Goal: Information Seeking & Learning: Find specific fact

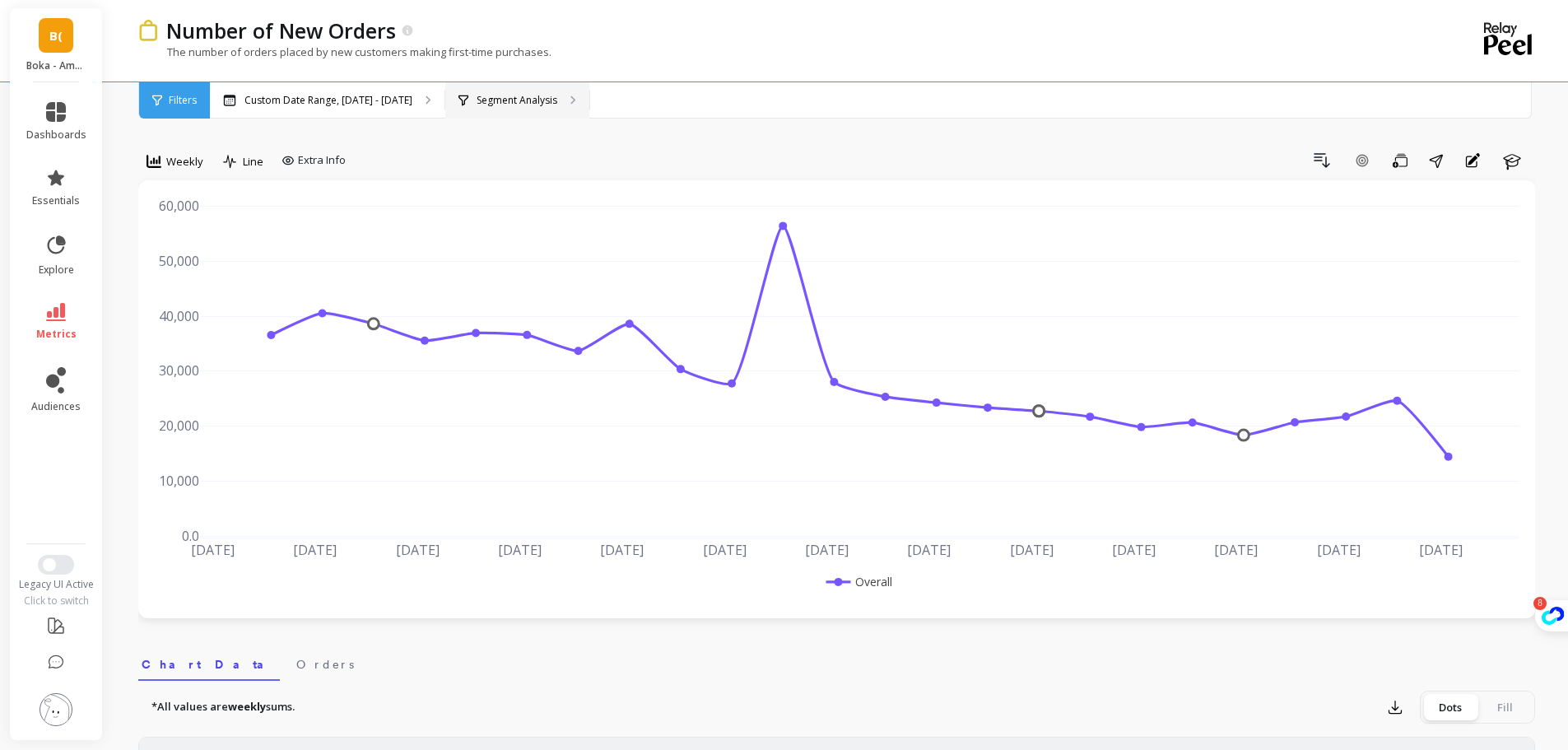
click at [487, 100] on p "Segment Analysis" at bounding box center [516, 100] width 81 height 13
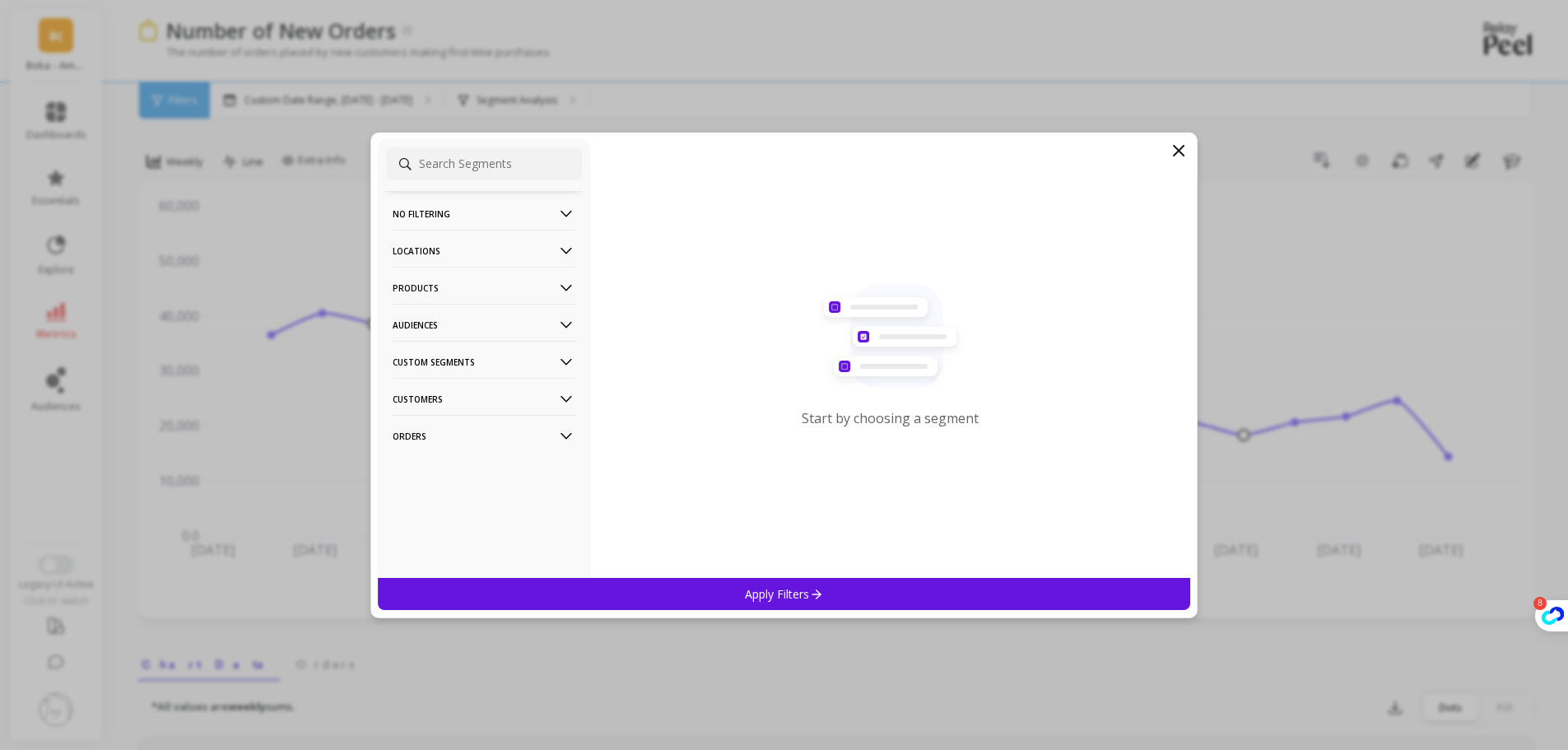
click at [456, 281] on p "Products" at bounding box center [484, 288] width 182 height 42
click at [461, 311] on div "ASIN" at bounding box center [484, 319] width 196 height 26
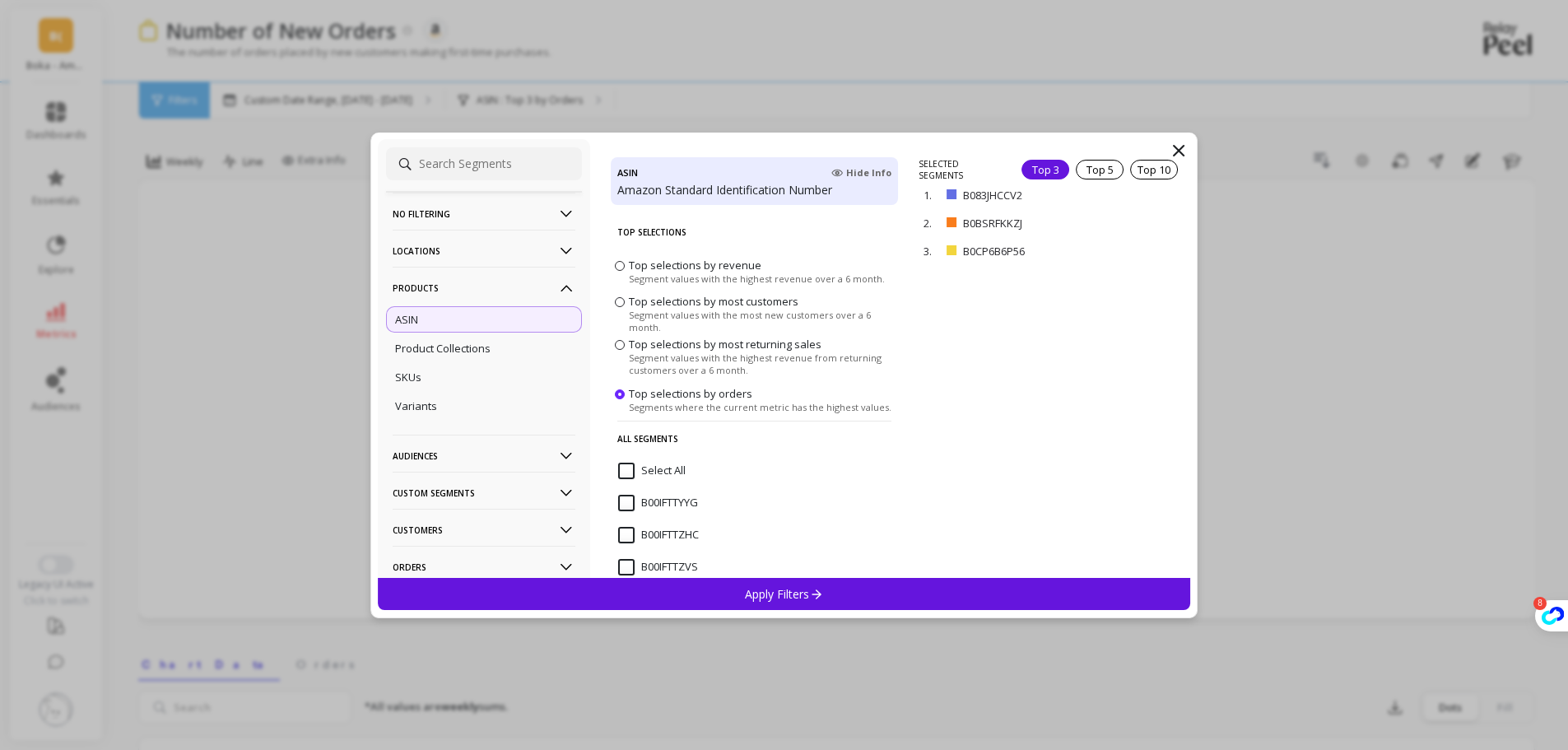
click at [631, 467] on input "Select All" at bounding box center [651, 471] width 68 height 17
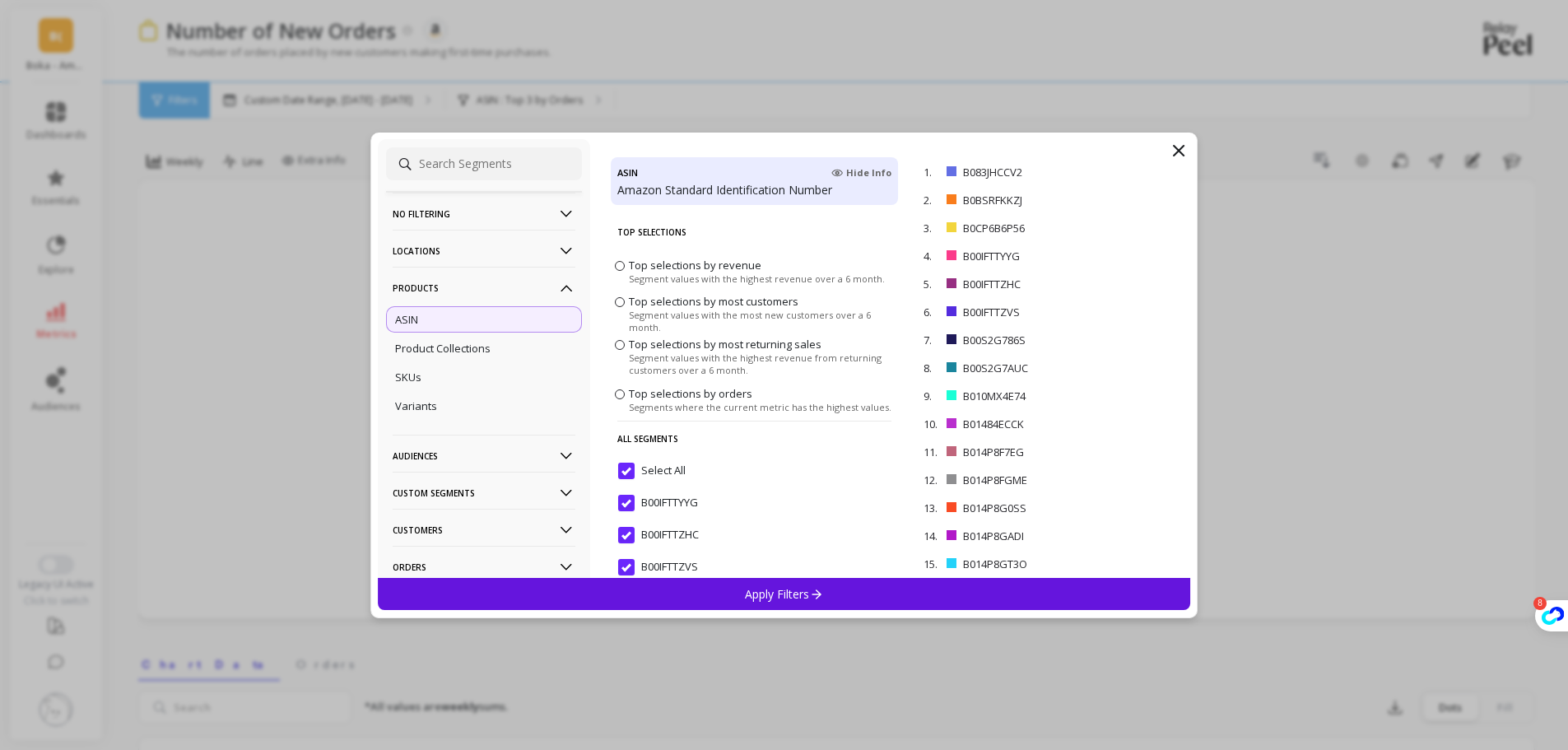
click at [792, 596] on p "Apply Filters" at bounding box center [784, 594] width 78 height 16
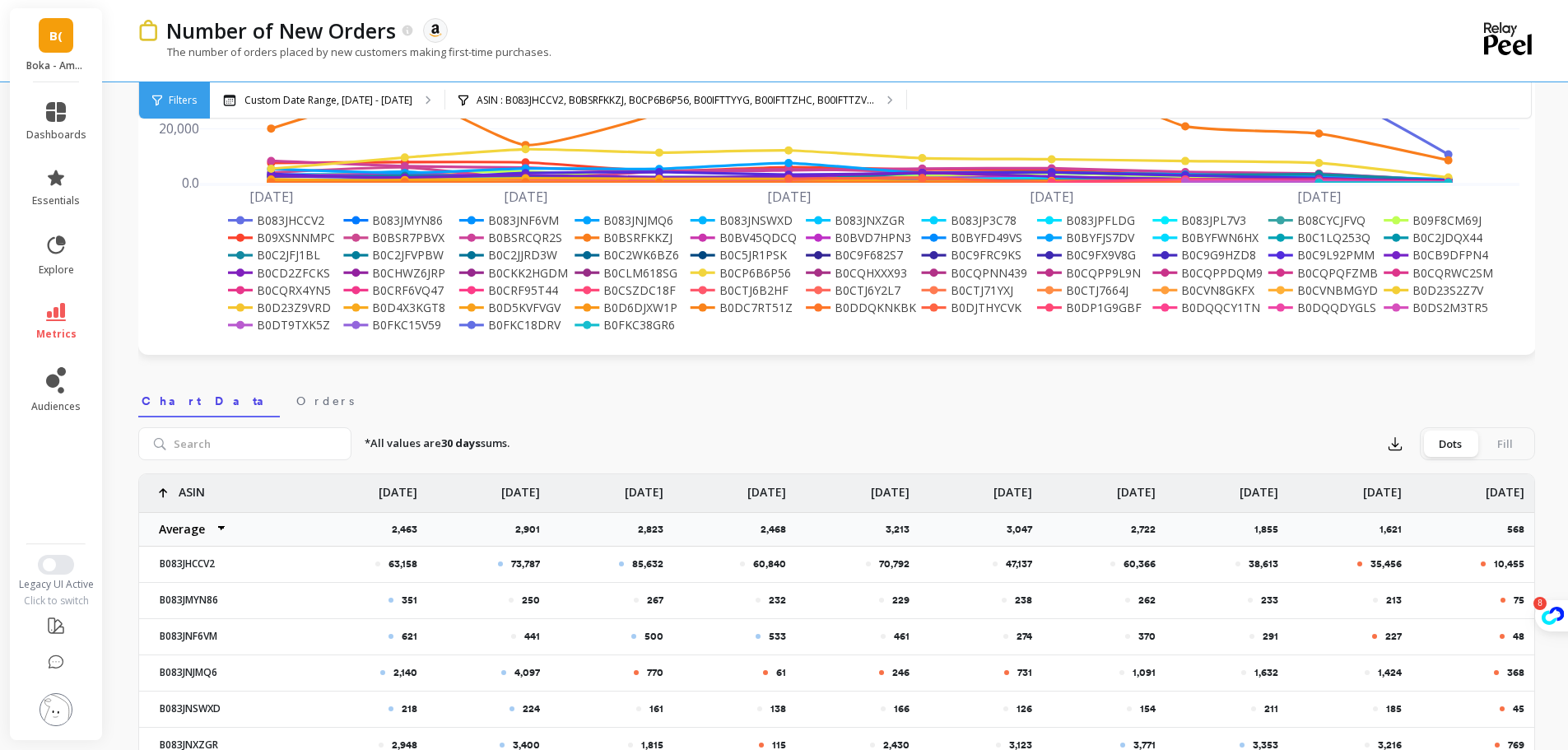
scroll to position [267, 0]
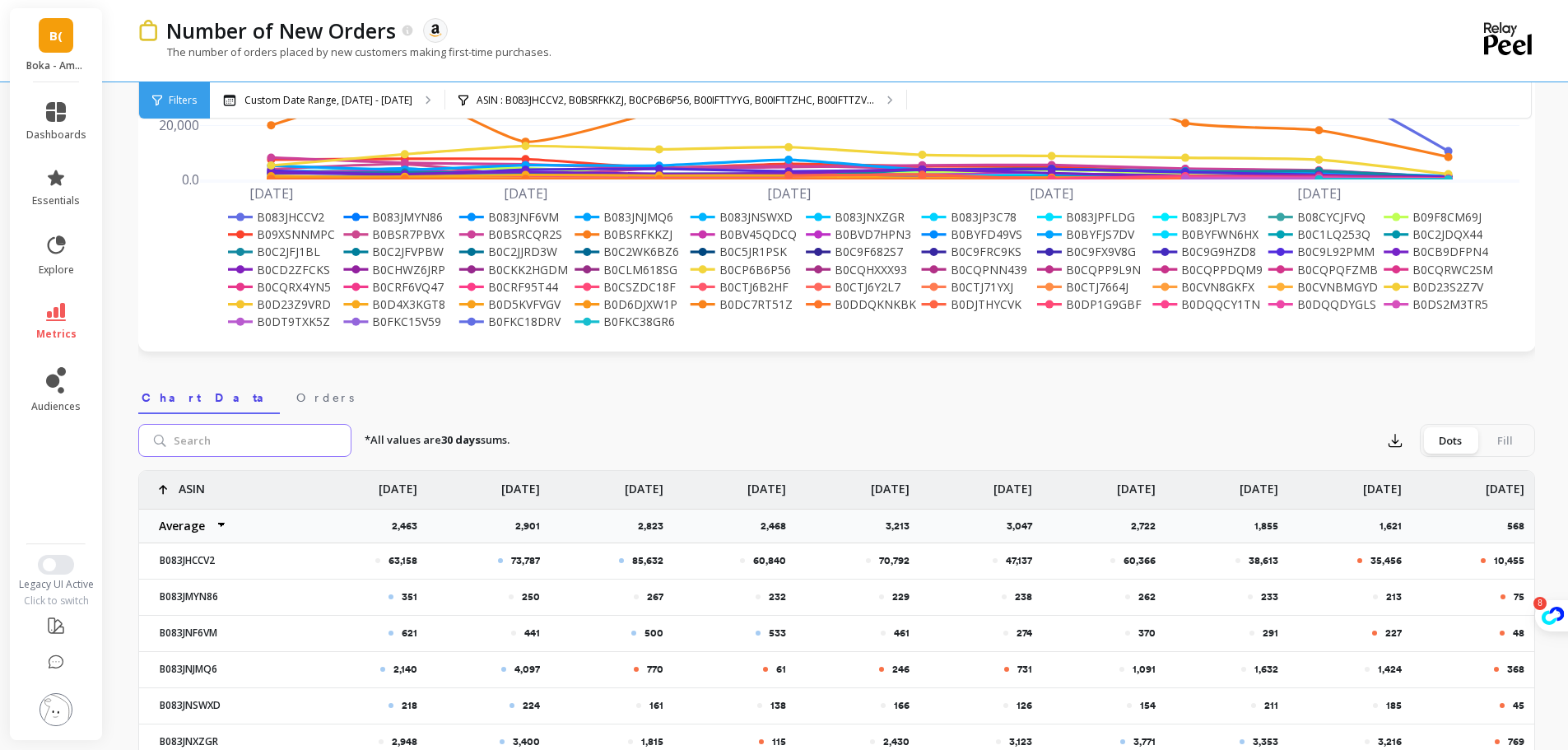
click at [239, 432] on input "search" at bounding box center [245, 440] width 213 height 33
click at [276, 428] on input "search" at bounding box center [245, 440] width 213 height 33
paste input "B0DQQCY1TN"
type input "B0DQQCY1TN"
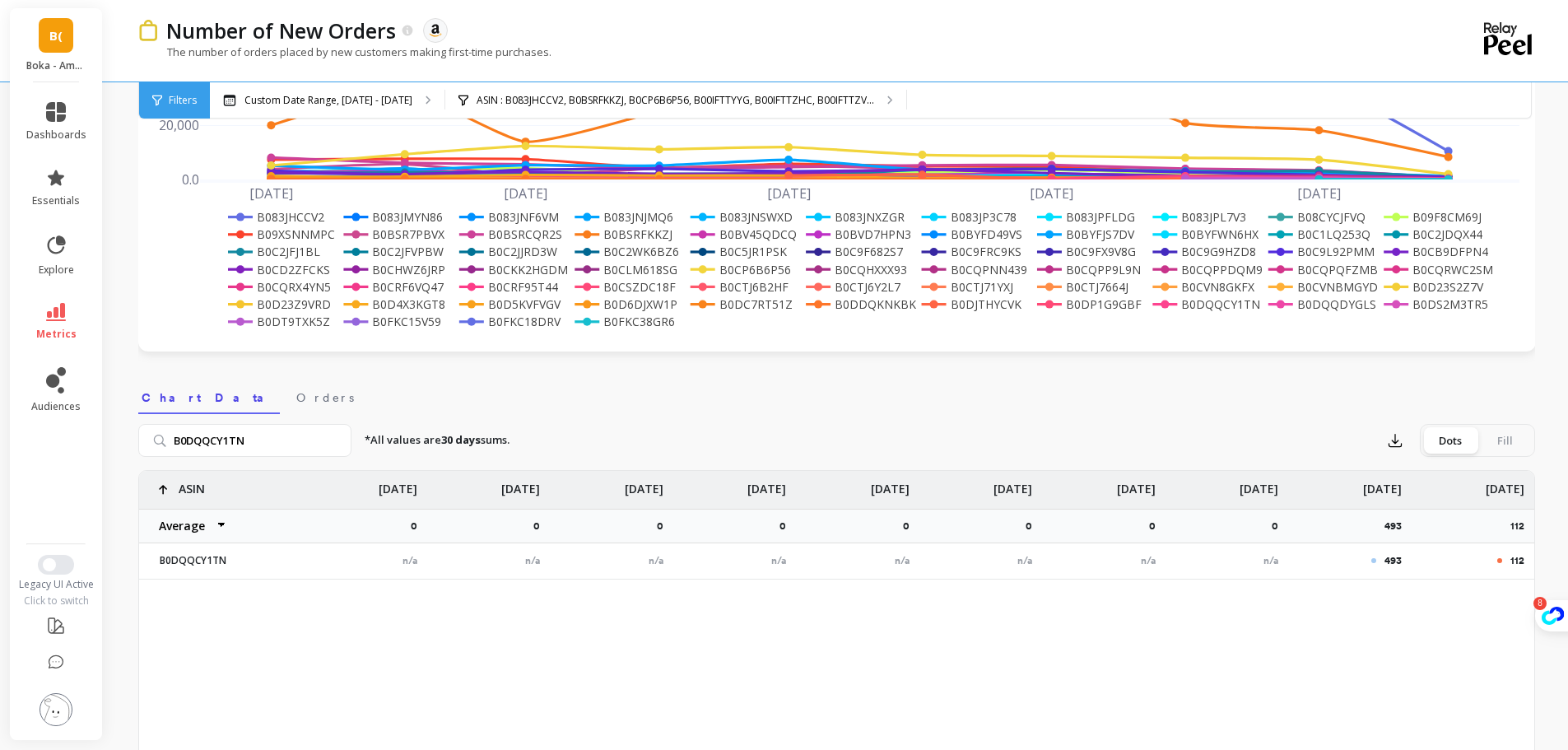
click at [1211, 412] on nav "Chart Data Orders" at bounding box center [837, 395] width 1397 height 38
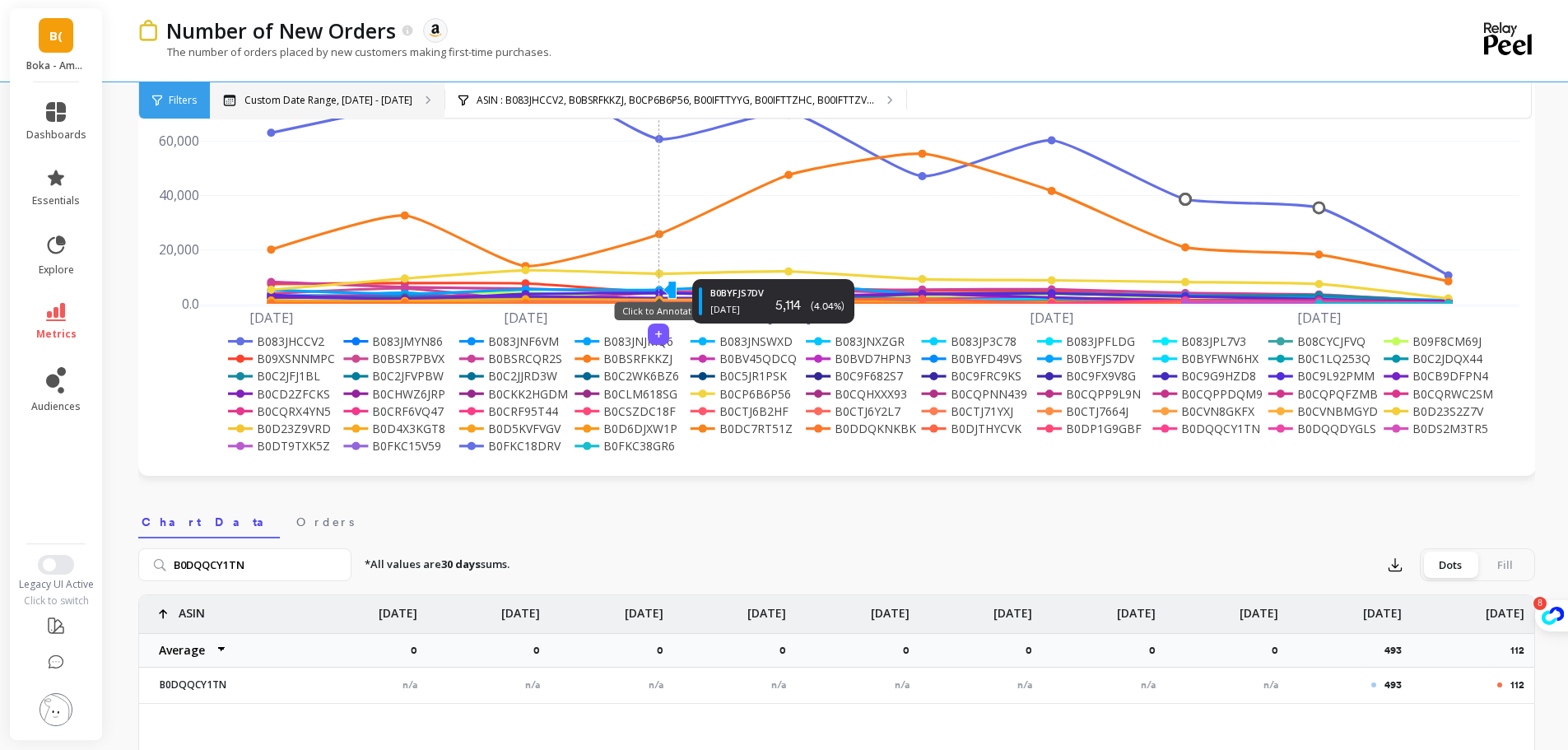
scroll to position [0, 0]
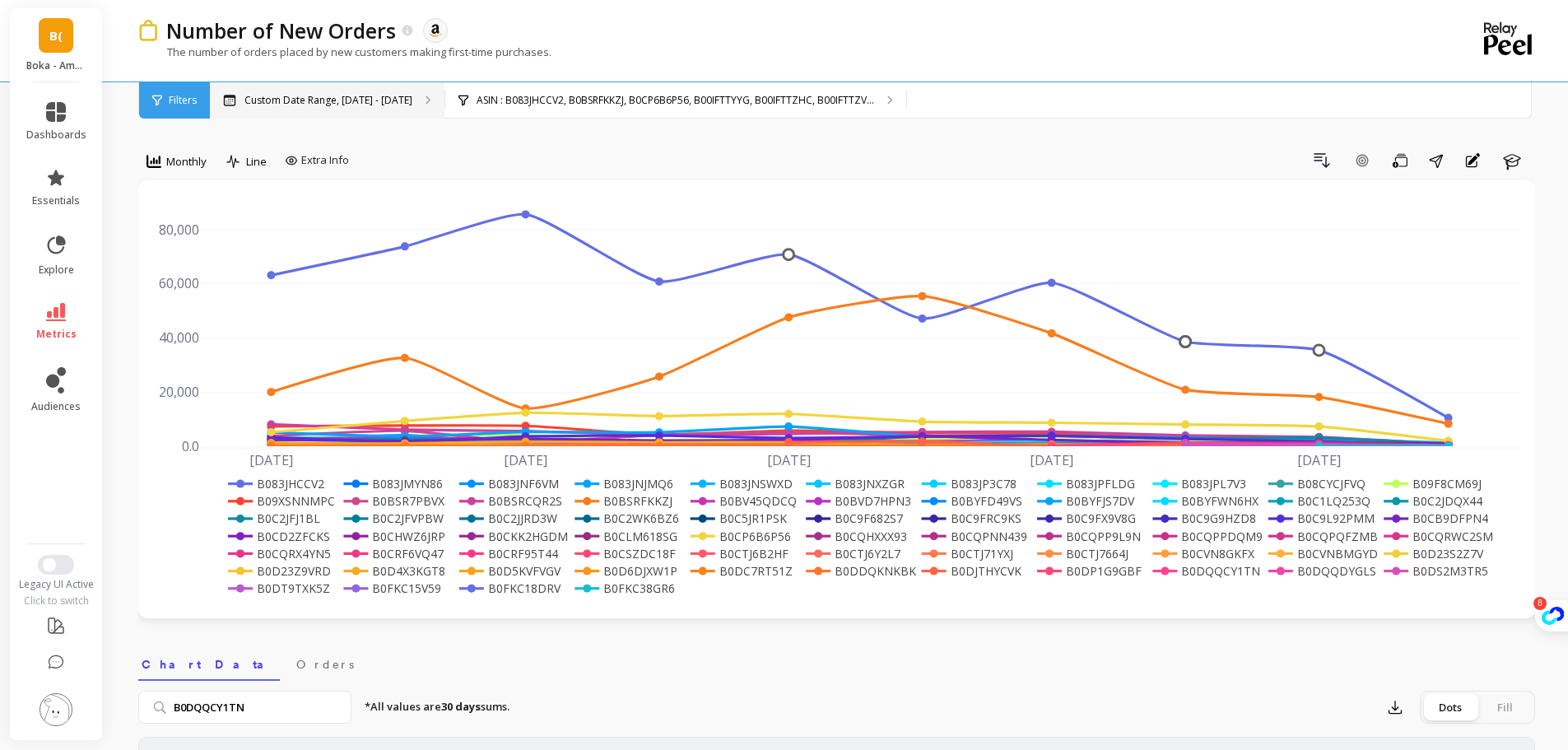
click at [333, 99] on p "Custom Date Range, [DATE] - [DATE]" at bounding box center [328, 100] width 168 height 13
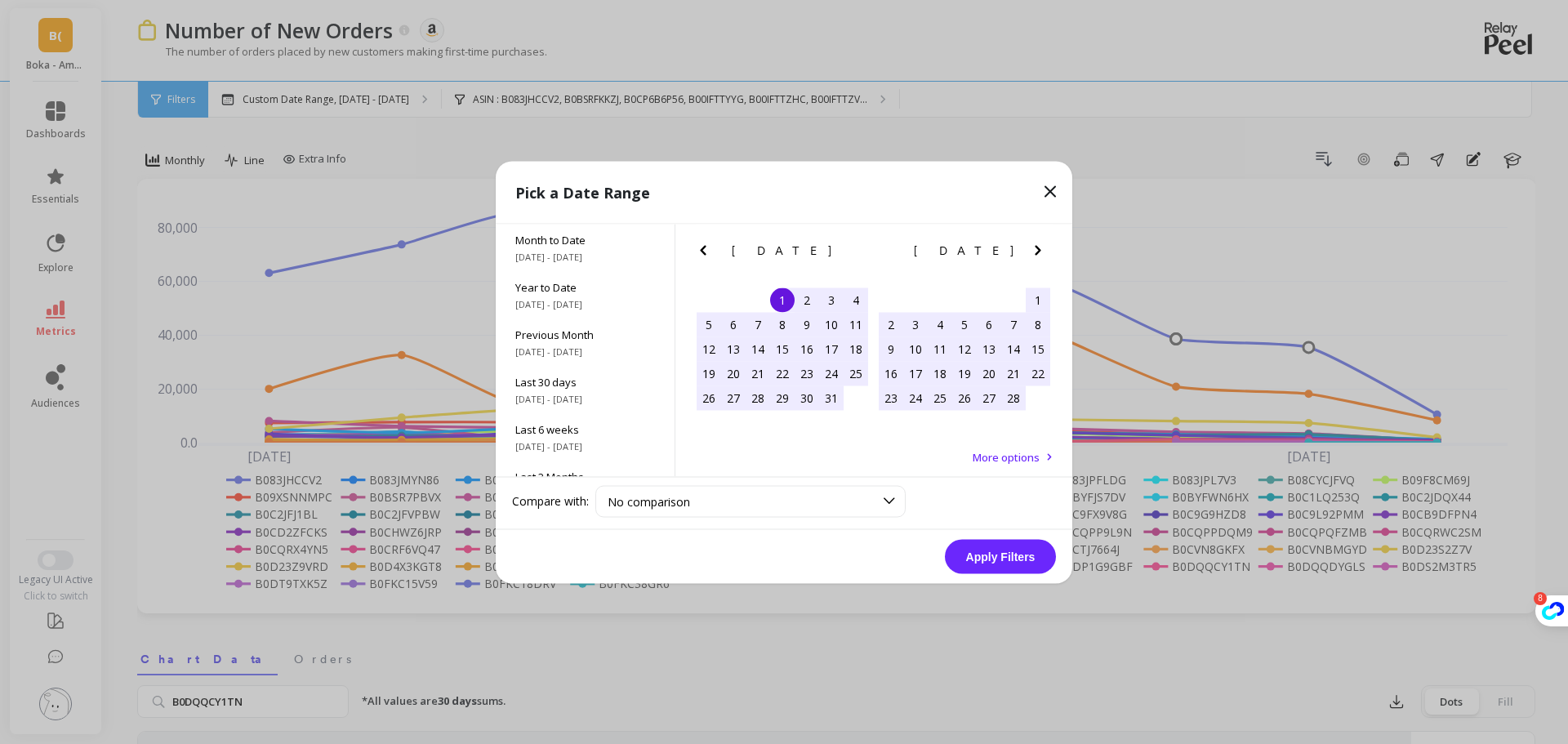
click at [1041, 249] on icon "Next Month" at bounding box center [1037, 249] width 19 height 19
click at [1040, 249] on icon "Next Month" at bounding box center [1037, 249] width 19 height 19
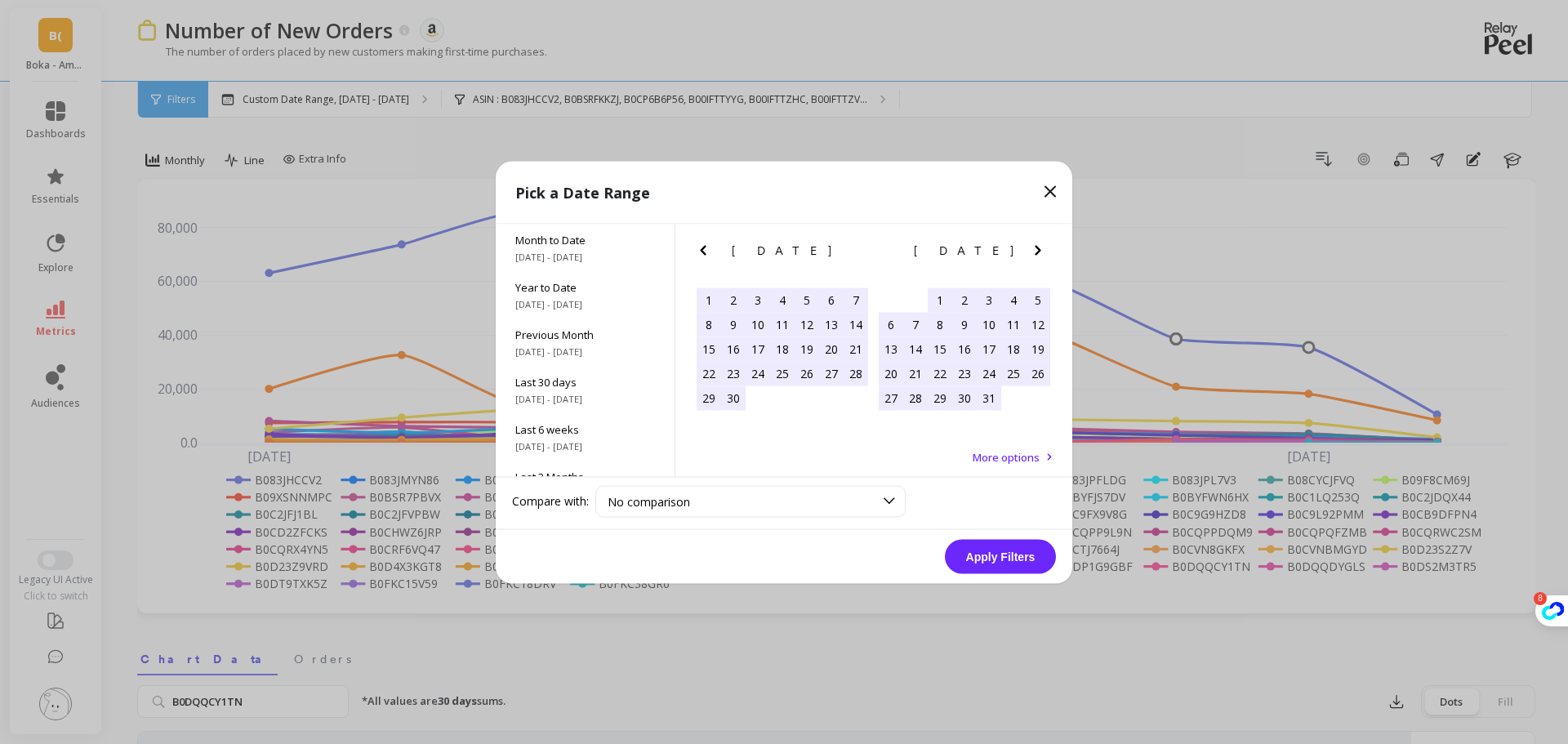
click at [1040, 249] on icon "Next Month" at bounding box center [1037, 249] width 19 height 19
click at [1040, 250] on icon "Next Month" at bounding box center [1037, 249] width 6 height 10
click at [1039, 255] on icon "Next Month" at bounding box center [1037, 249] width 19 height 19
click at [753, 327] on div "9" at bounding box center [758, 324] width 25 height 25
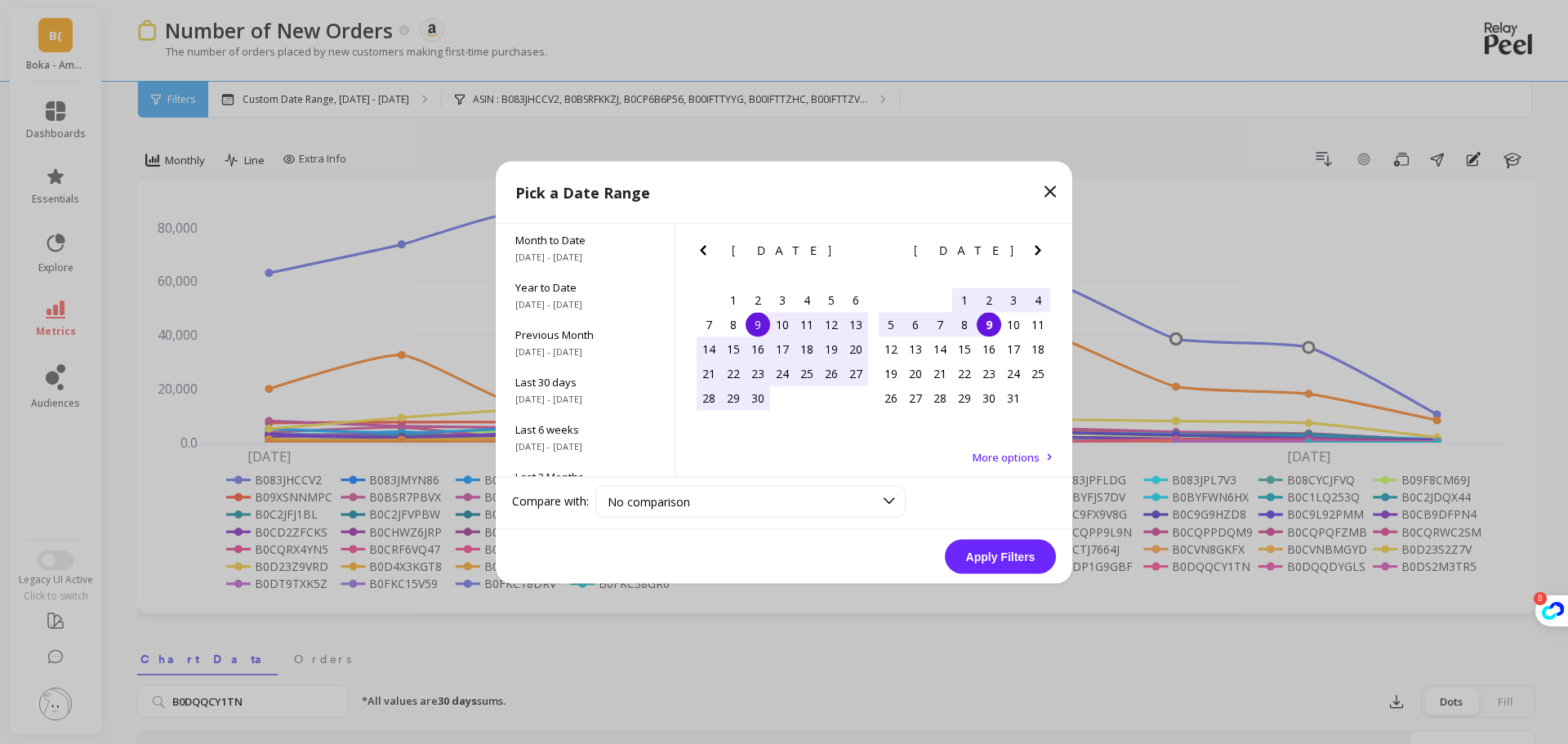
click at [982, 324] on div "9" at bounding box center [988, 324] width 25 height 25
click at [1007, 544] on button "Apply Filters" at bounding box center [1000, 556] width 111 height 34
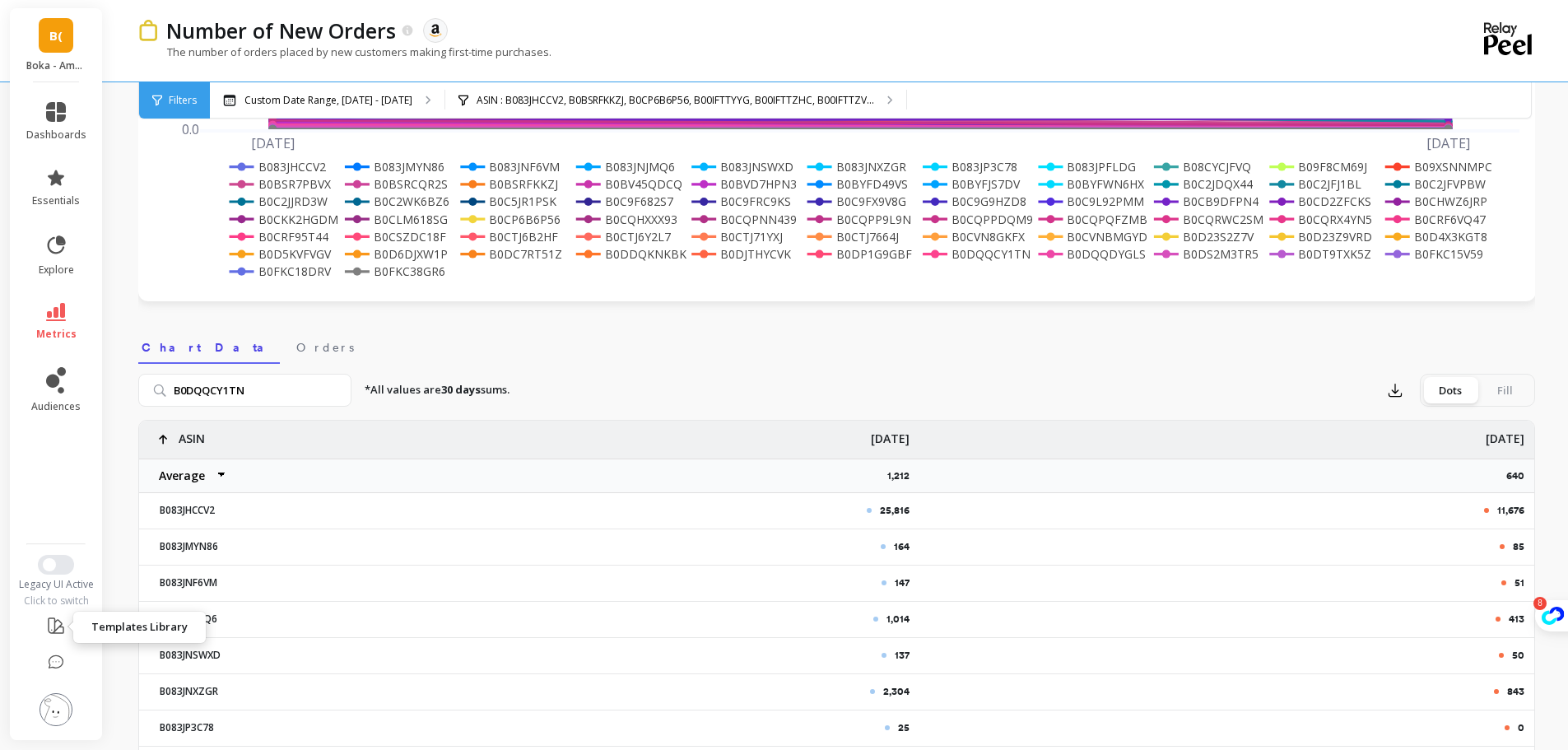
scroll to position [329, 0]
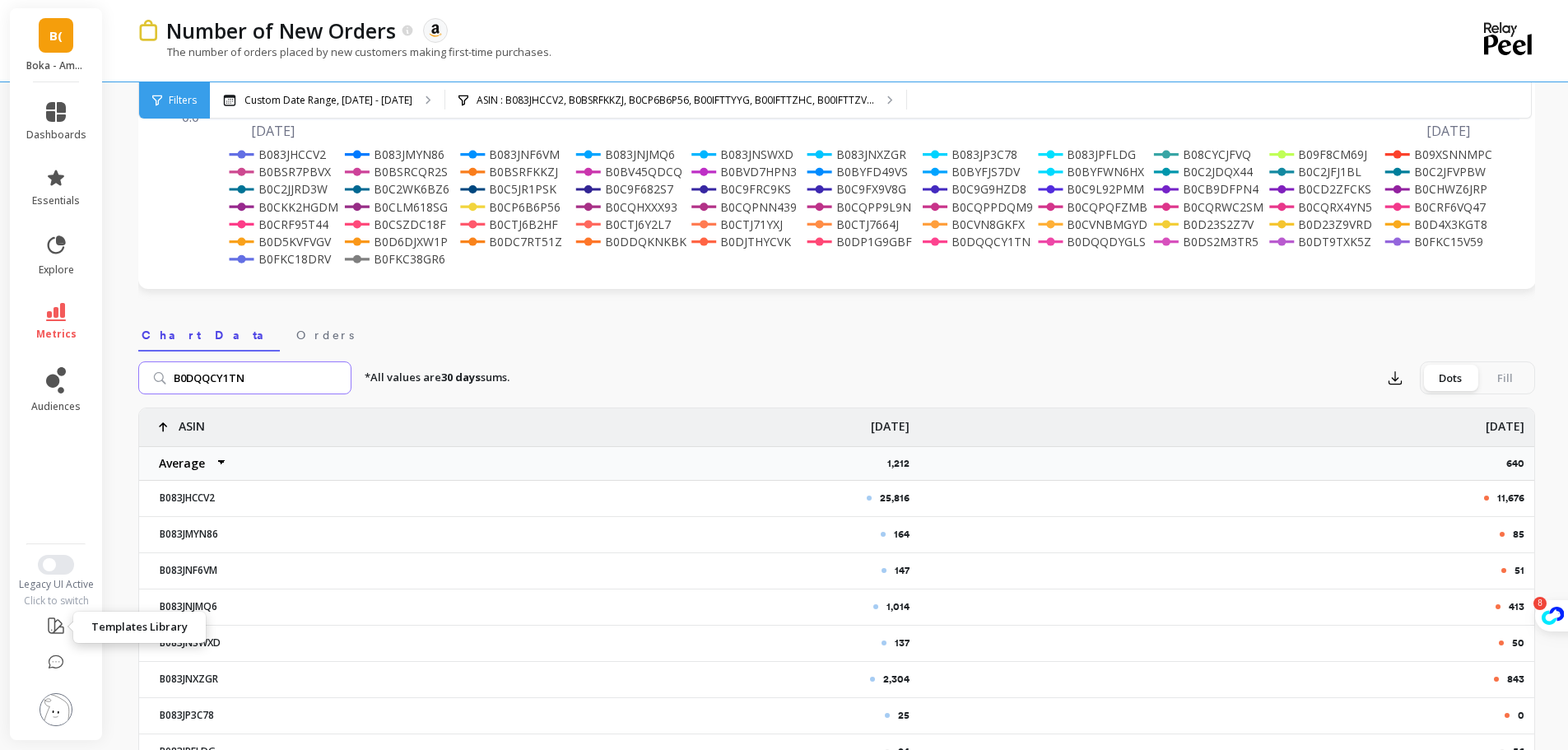
click at [275, 385] on input "B0DQQCY1TN" at bounding box center [245, 377] width 213 height 33
paste input "search"
click at [333, 381] on input "B0DQQCY1TN" at bounding box center [245, 377] width 213 height 33
click at [179, 99] on span "Filters" at bounding box center [182, 100] width 28 height 13
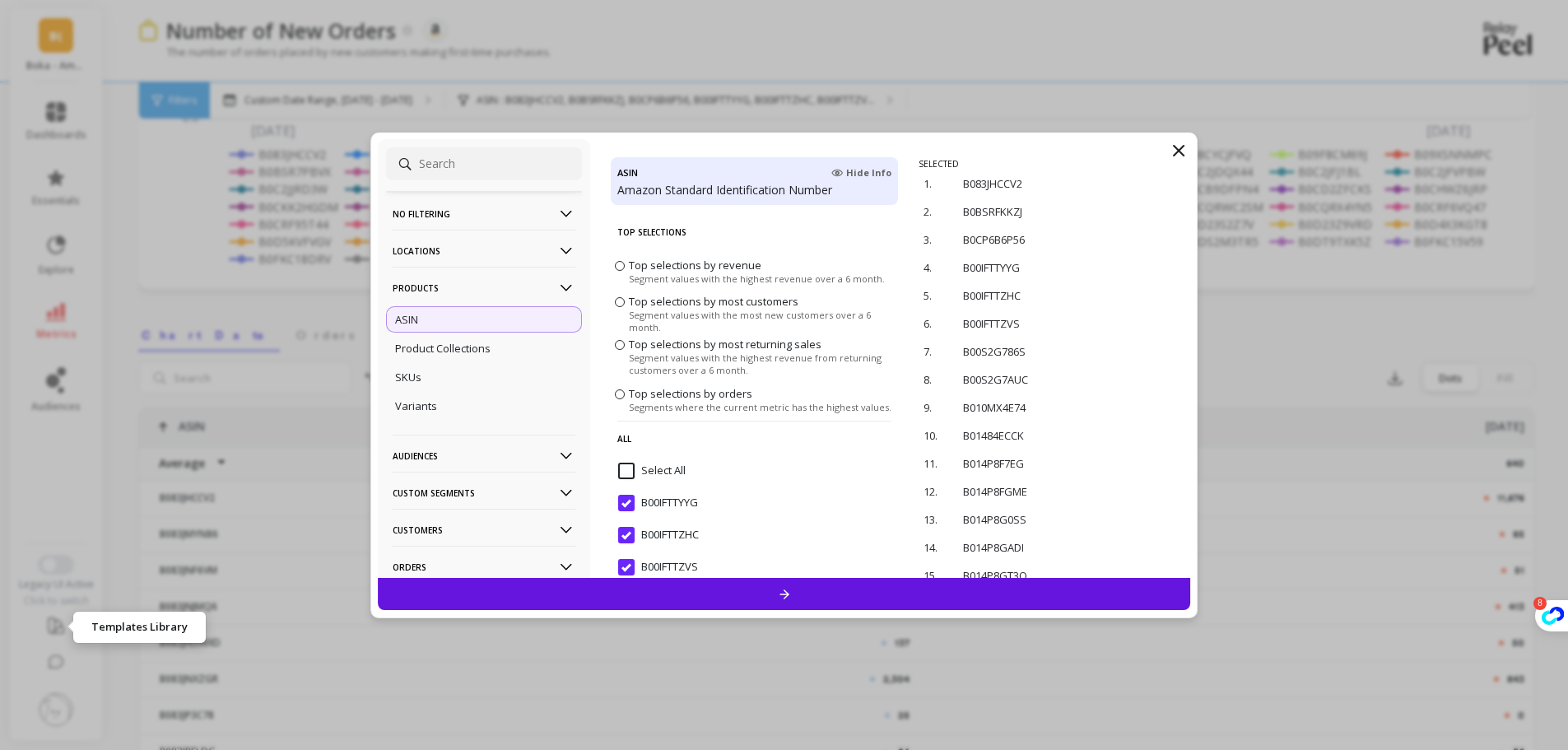
click at [637, 469] on input "Select All" at bounding box center [651, 471] width 68 height 17
click at [822, 600] on div at bounding box center [784, 594] width 813 height 33
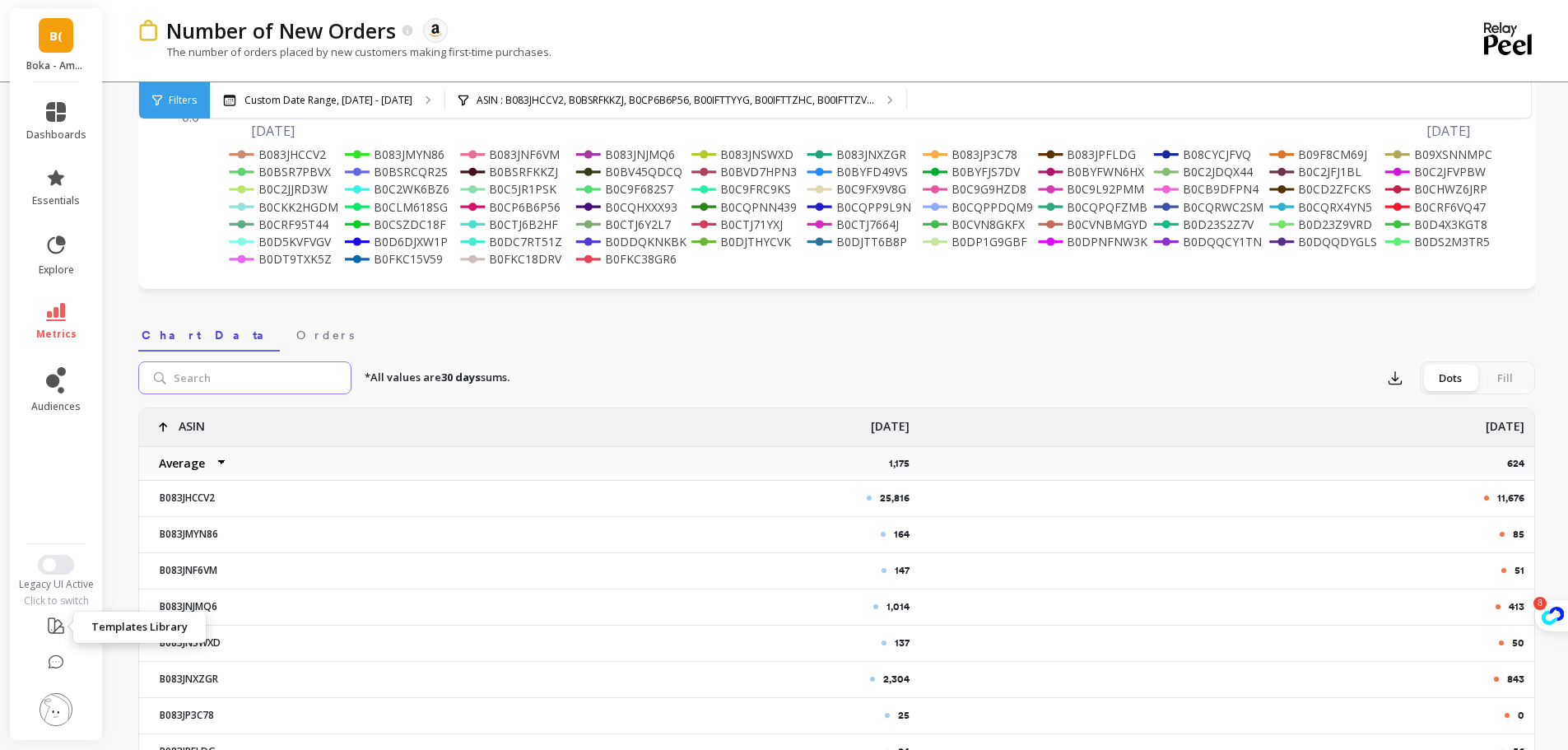
click at [216, 382] on input "search" at bounding box center [245, 377] width 213 height 33
paste input "B0DQQCY1TN"
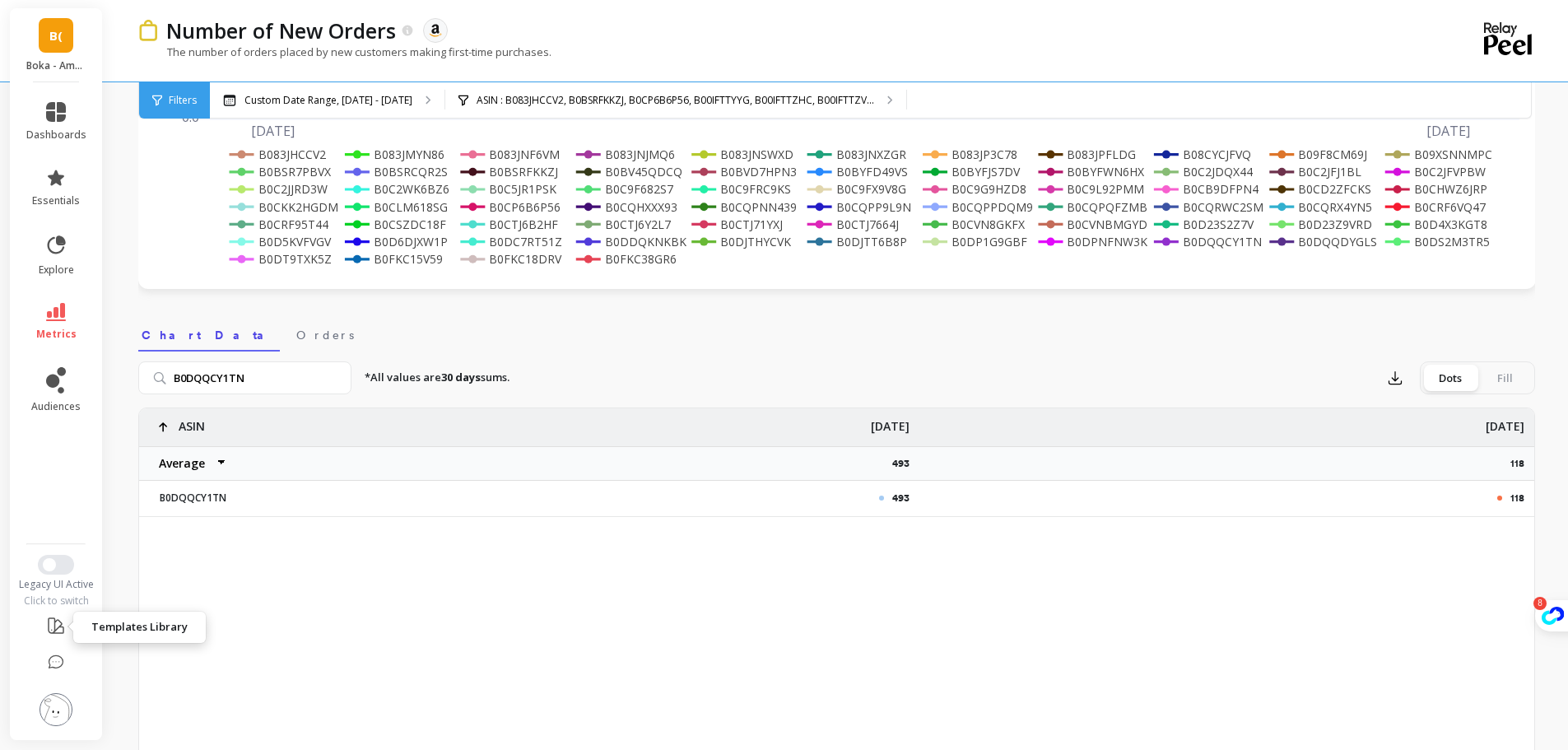
click at [1022, 716] on div "493 118 ASIN Average Sum Max Min [DATE] 493 [DATE] 118 B0DQQCY1TN B0DQQCY1TN" at bounding box center [837, 666] width 1397 height 518
click at [275, 374] on input "B0DQQCY1TN" at bounding box center [245, 377] width 213 height 33
paste input "DYGLS"
type input "B0DQQDYGLS"
click at [55, 311] on icon at bounding box center [56, 312] width 20 height 18
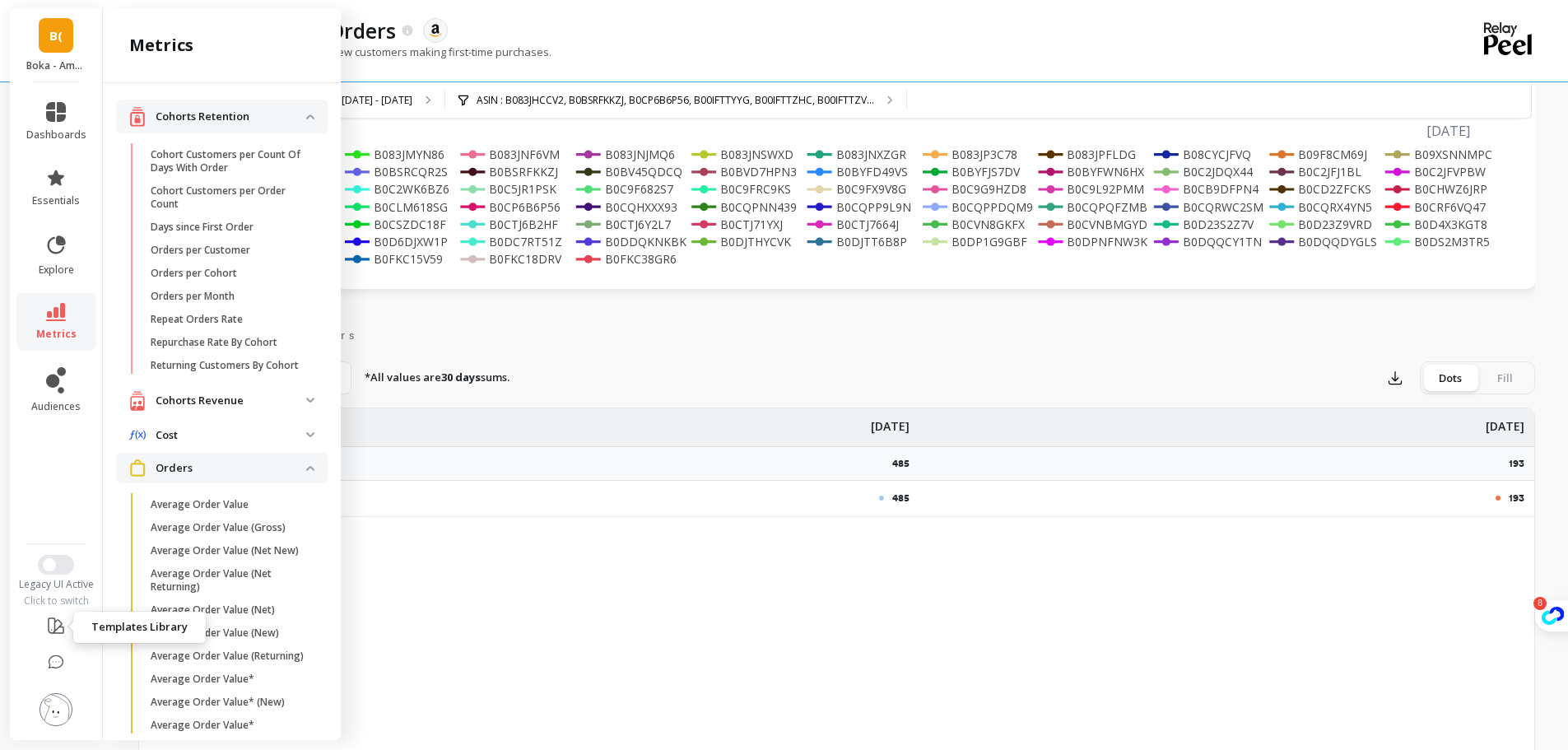
scroll to position [542, 0]
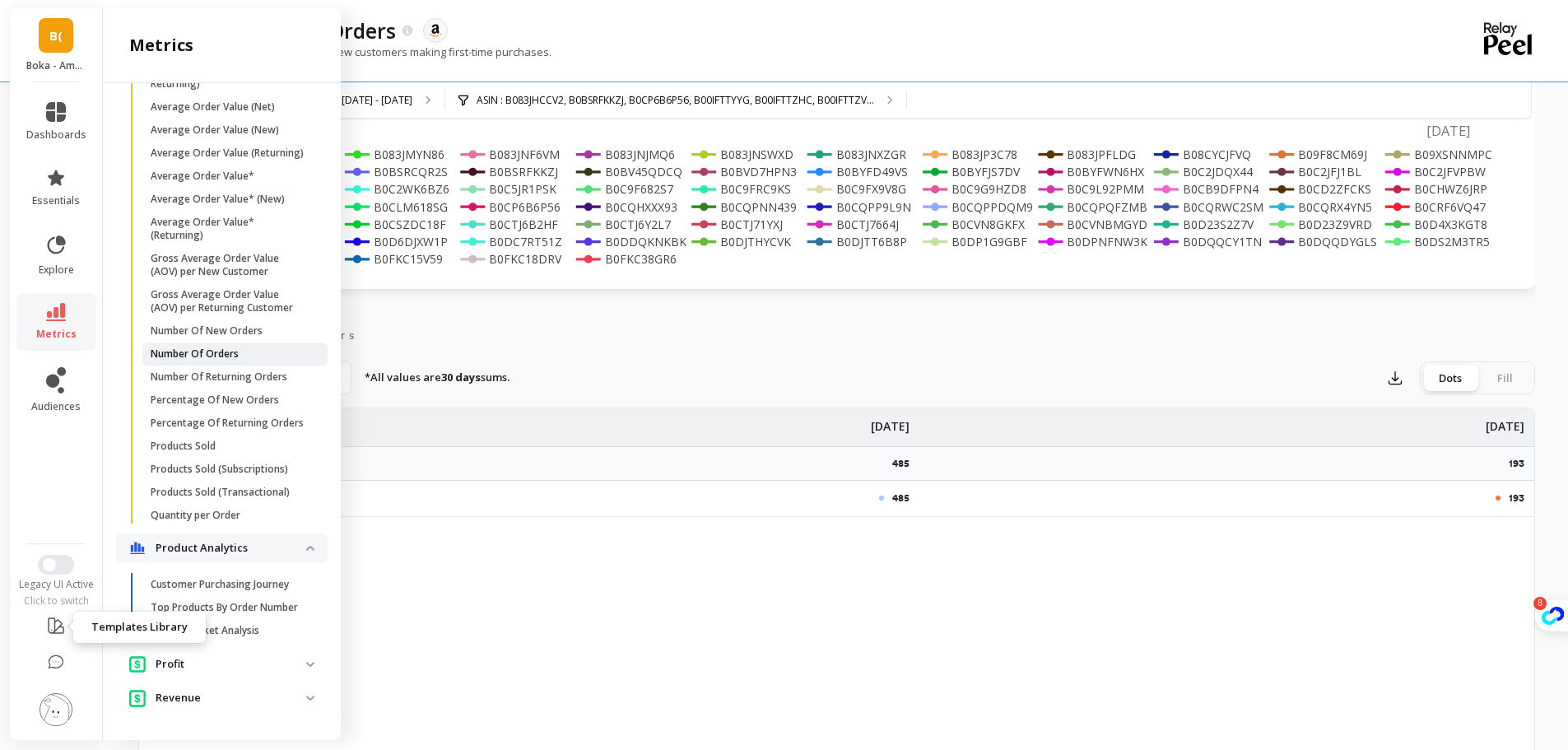
click at [218, 354] on p "Number Of Orders" at bounding box center [194, 354] width 88 height 13
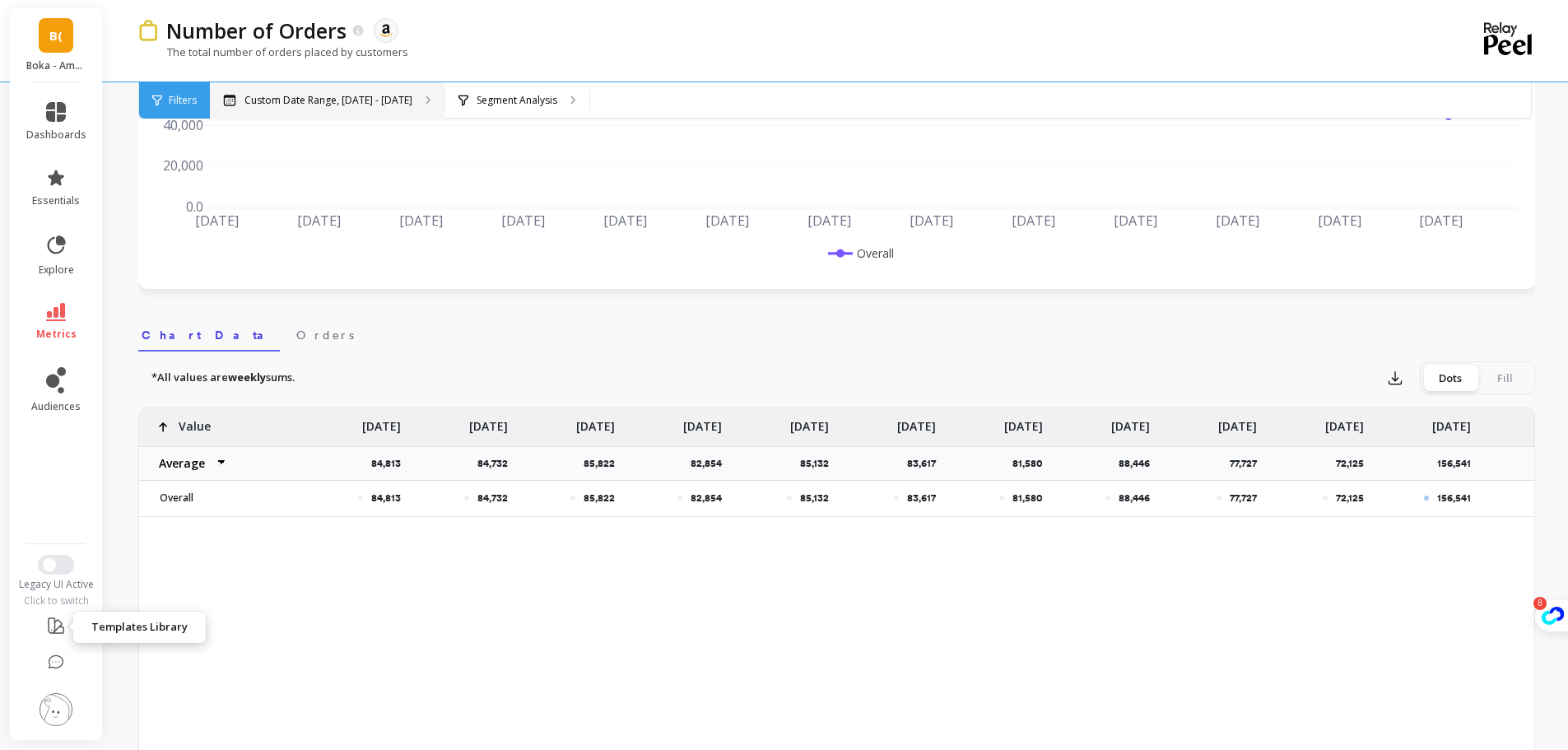
click at [294, 103] on p "Custom Date Range, [DATE] - [DATE]" at bounding box center [328, 100] width 168 height 13
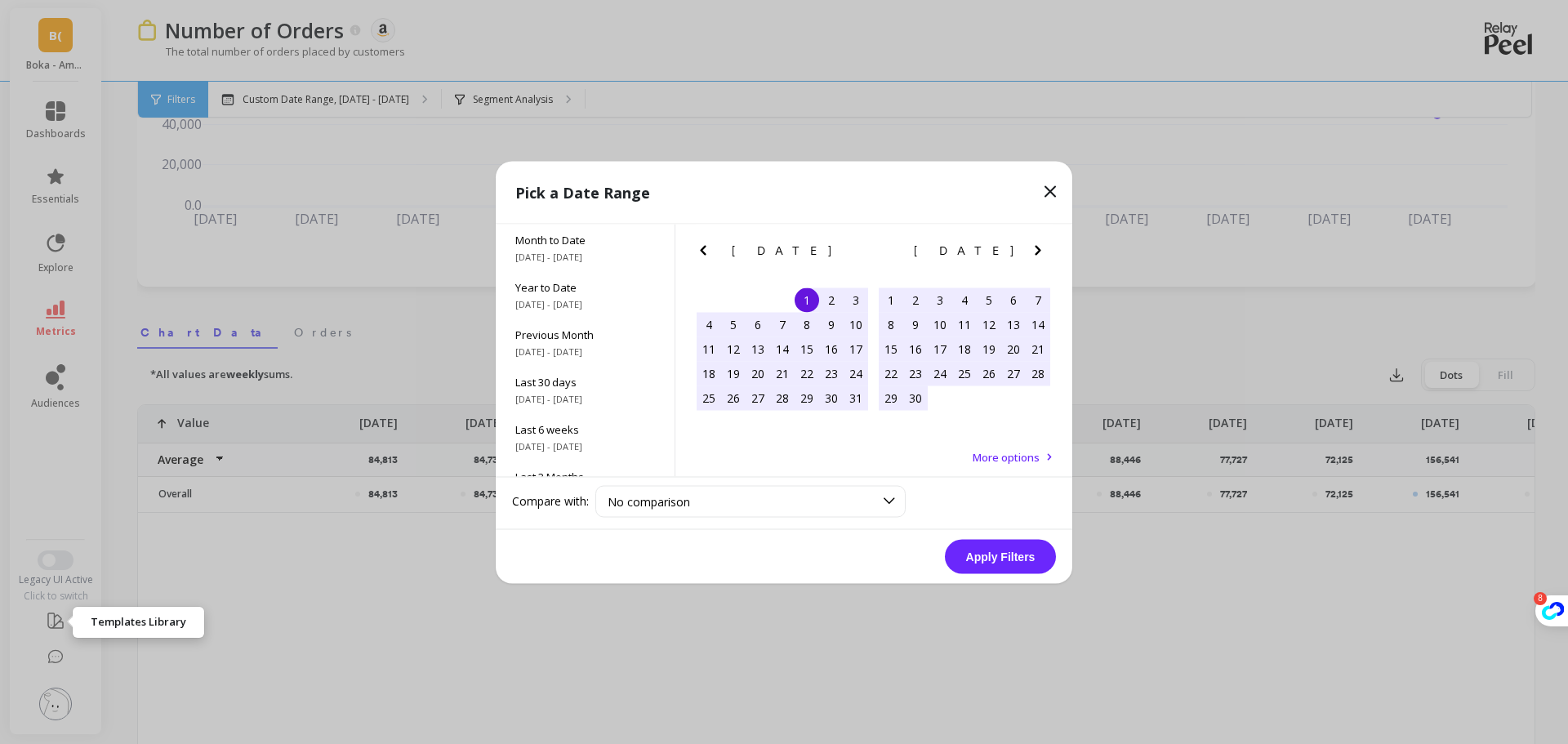
click at [1035, 256] on icon "Next Month" at bounding box center [1037, 249] width 19 height 19
click at [940, 323] on div "9" at bounding box center [940, 324] width 25 height 25
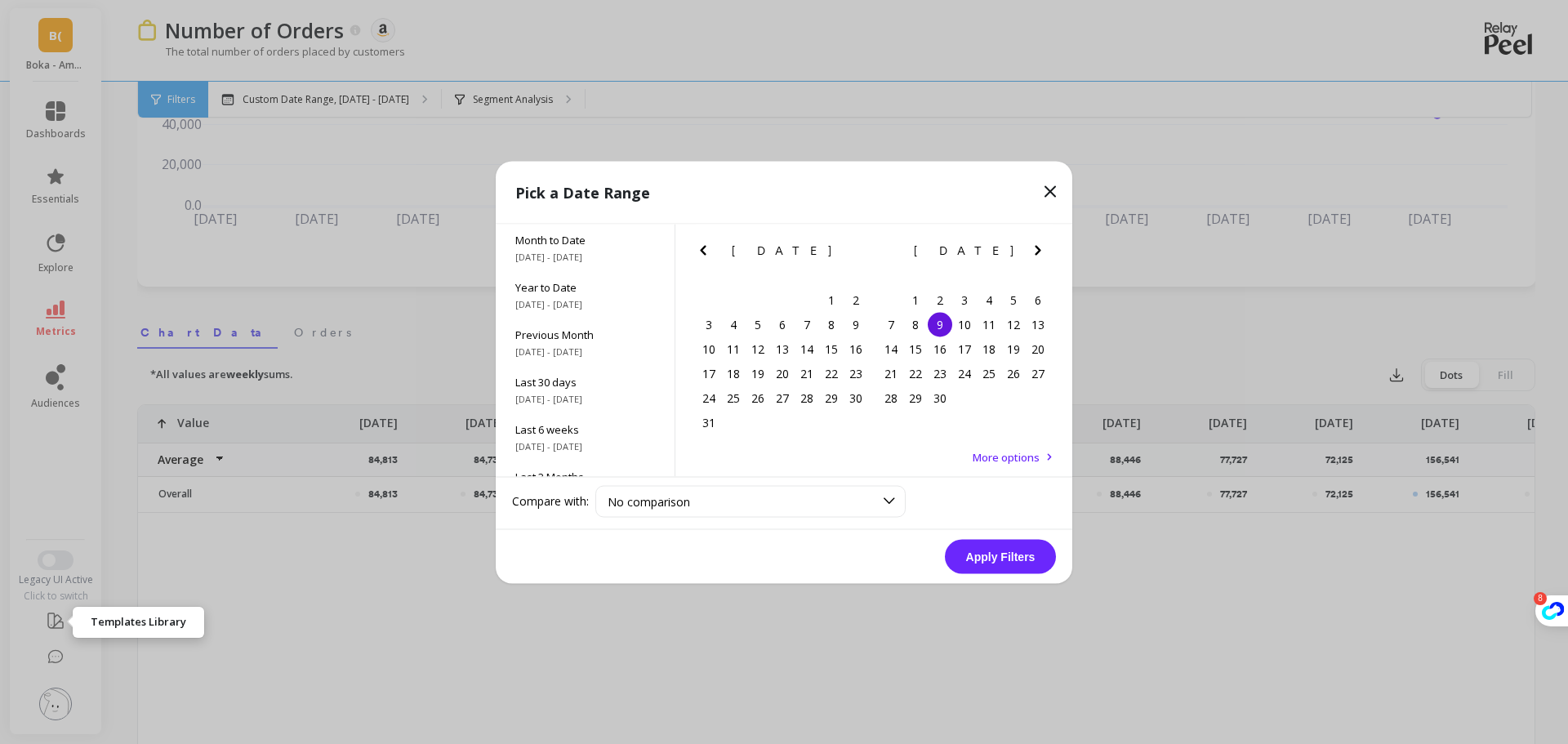
click at [1044, 246] on icon "Next Month" at bounding box center [1037, 249] width 19 height 19
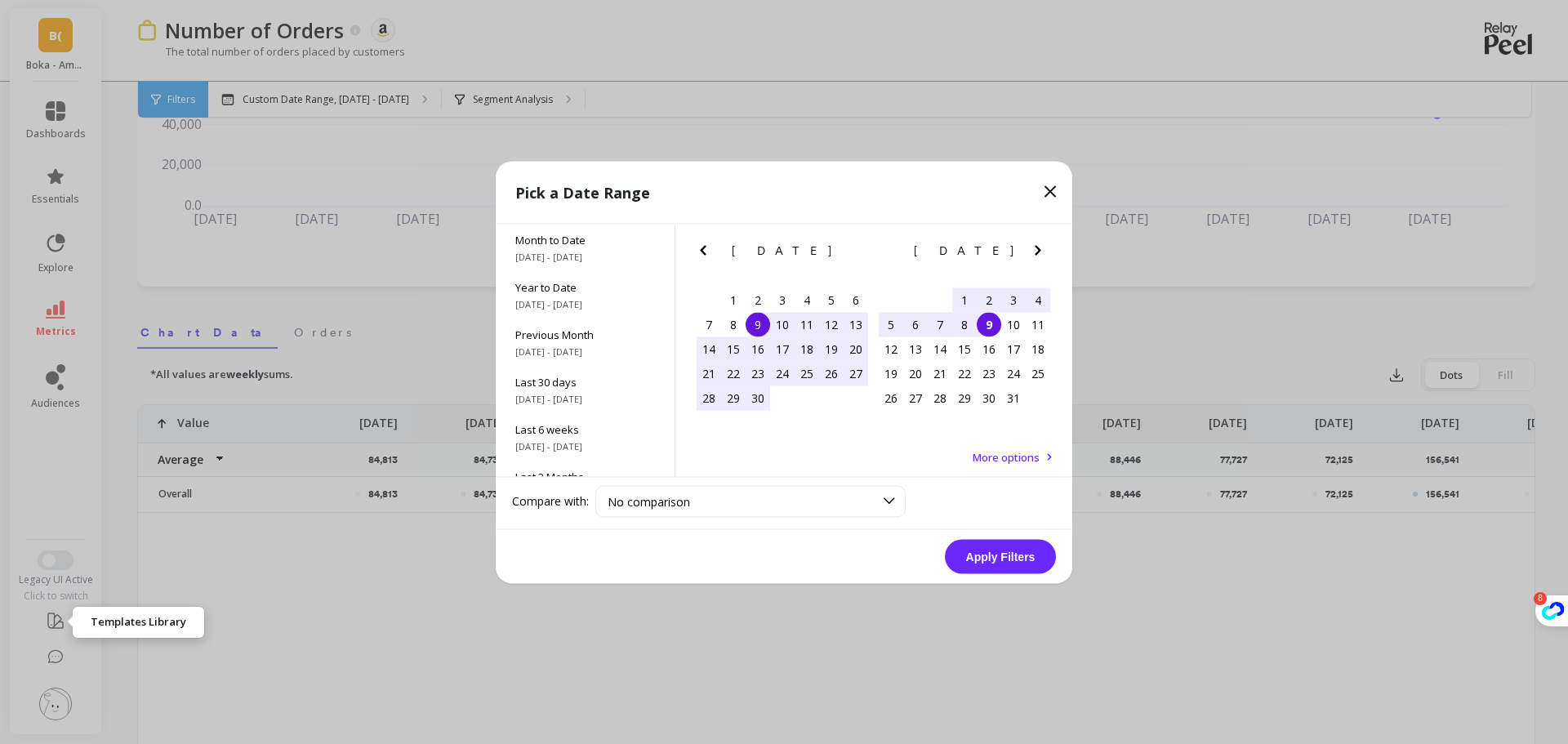
click at [989, 328] on div "9" at bounding box center [988, 324] width 25 height 25
click at [1010, 558] on button "Apply Filters" at bounding box center [1000, 556] width 111 height 34
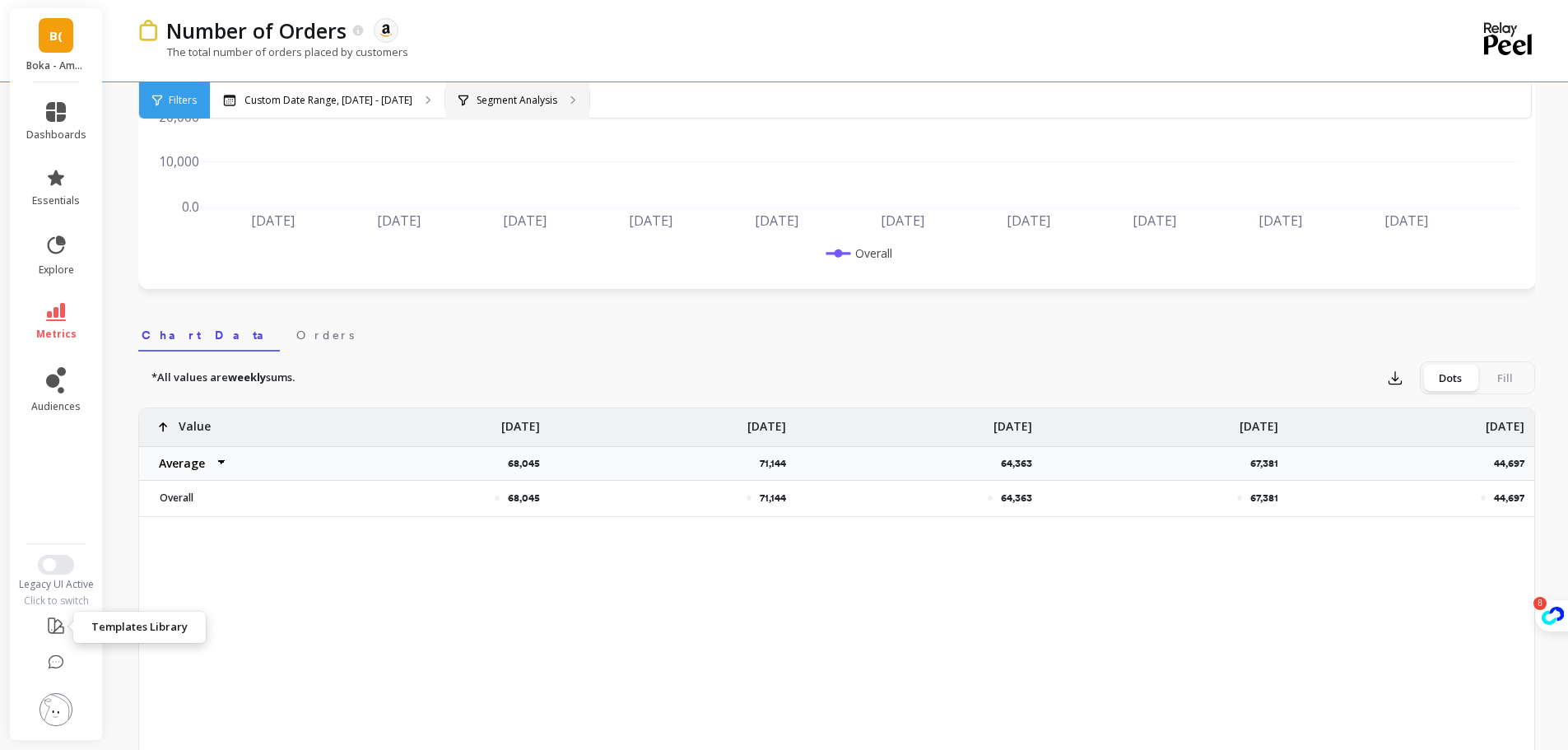
click at [508, 107] on div "Segment Analysis" at bounding box center [517, 100] width 144 height 36
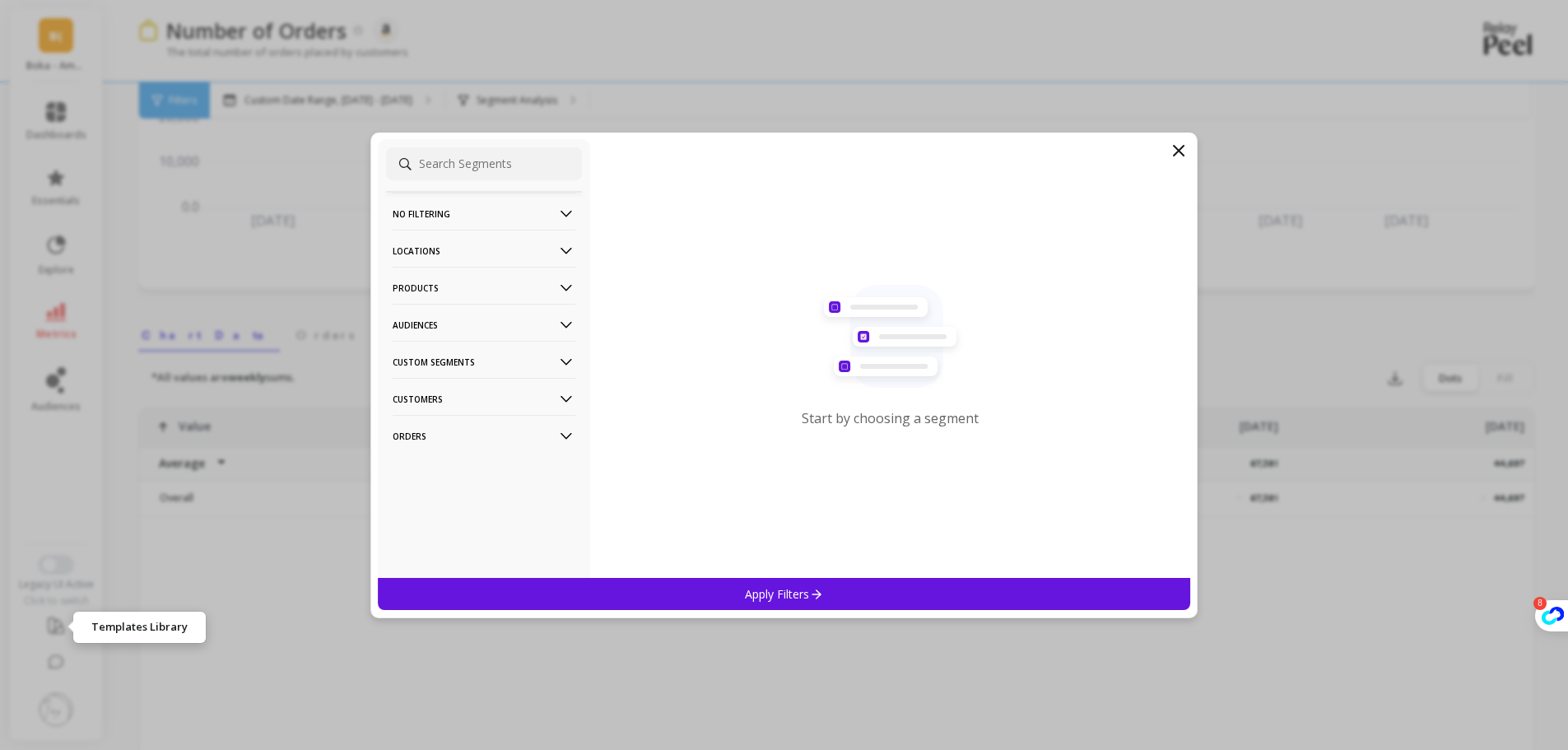
click at [467, 289] on p "Products" at bounding box center [484, 288] width 182 height 42
click at [439, 321] on div "ASIN" at bounding box center [484, 319] width 196 height 26
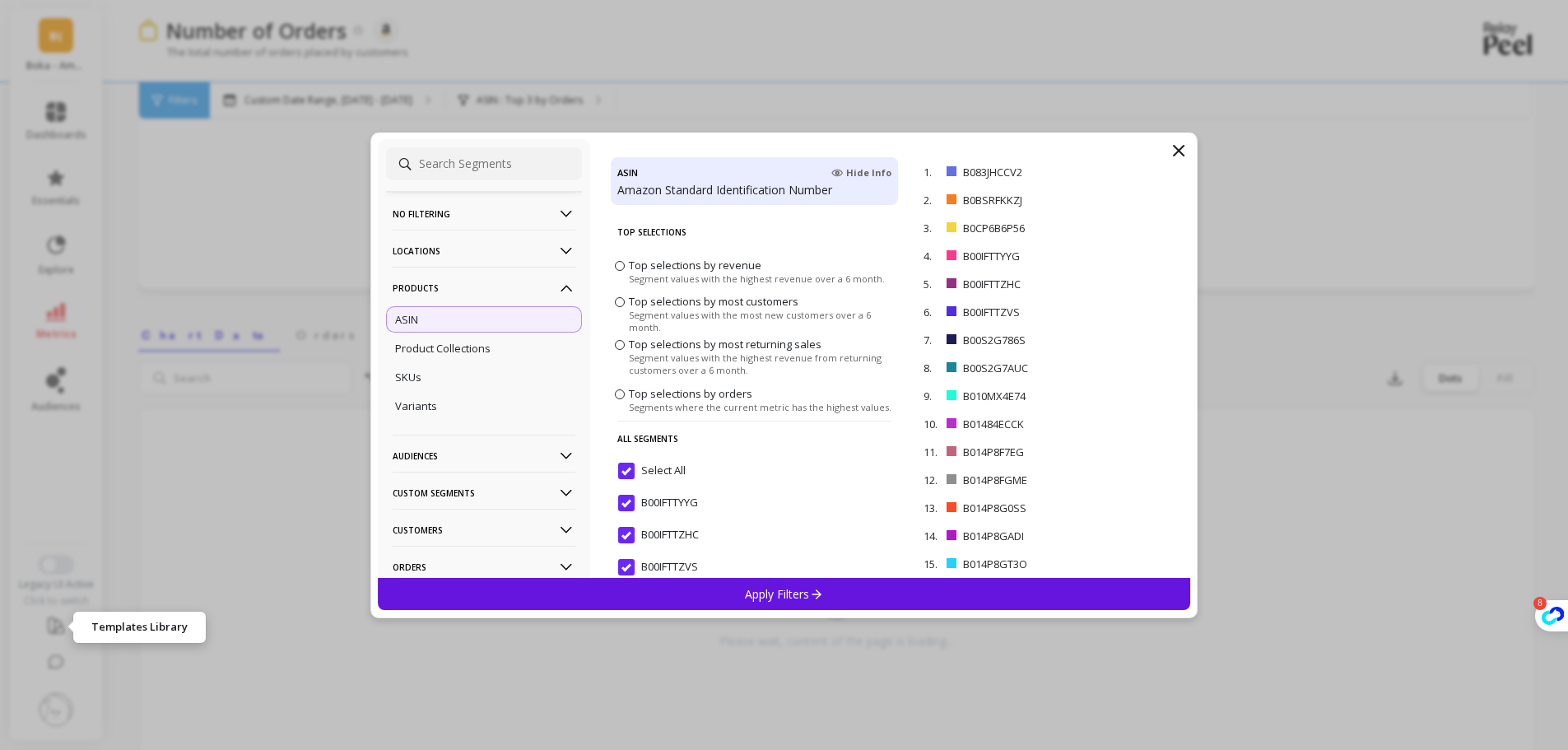
click at [797, 587] on p "Apply Filters" at bounding box center [784, 594] width 78 height 16
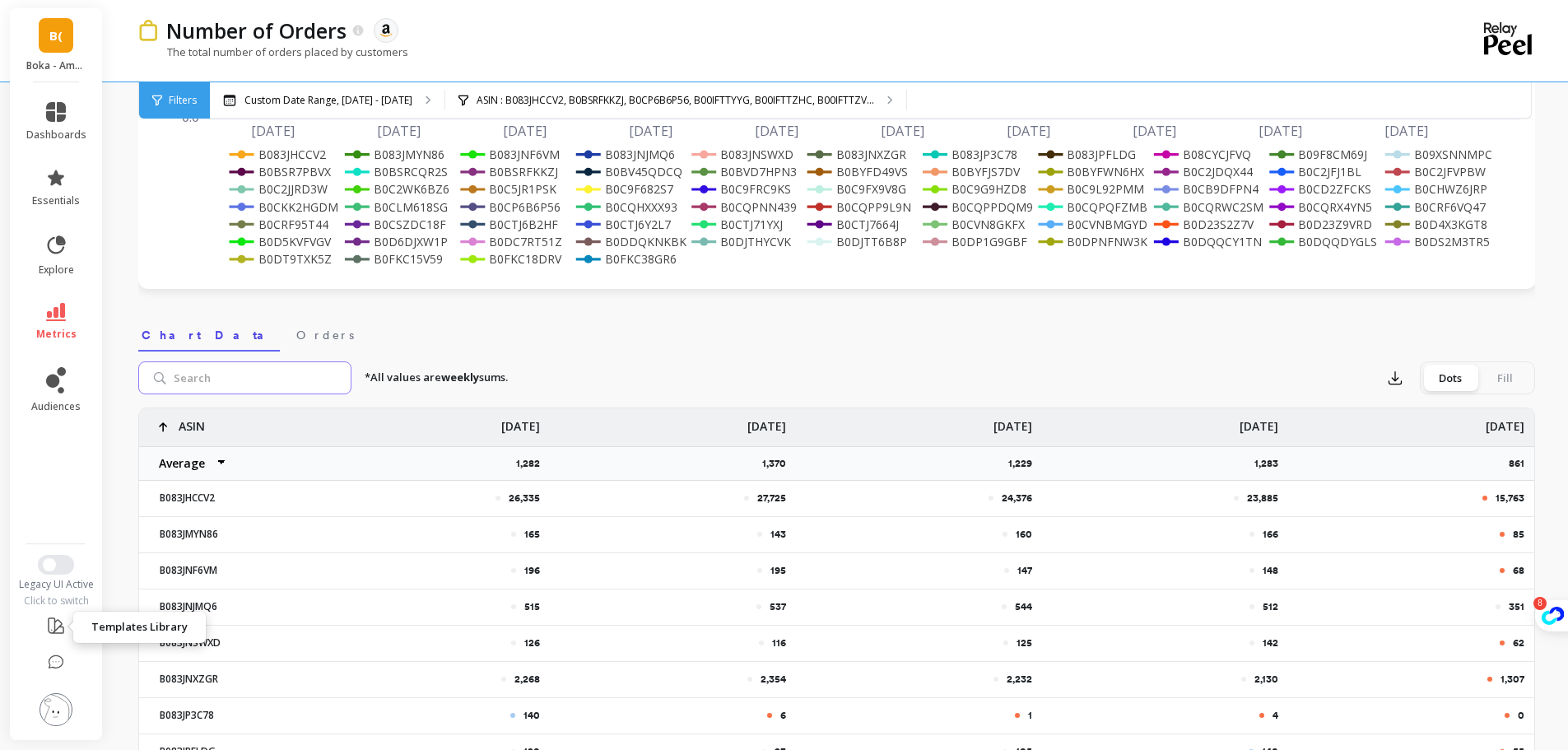
click at [292, 373] on input "search" at bounding box center [245, 377] width 213 height 33
paste input "B0DQQCY1TN"
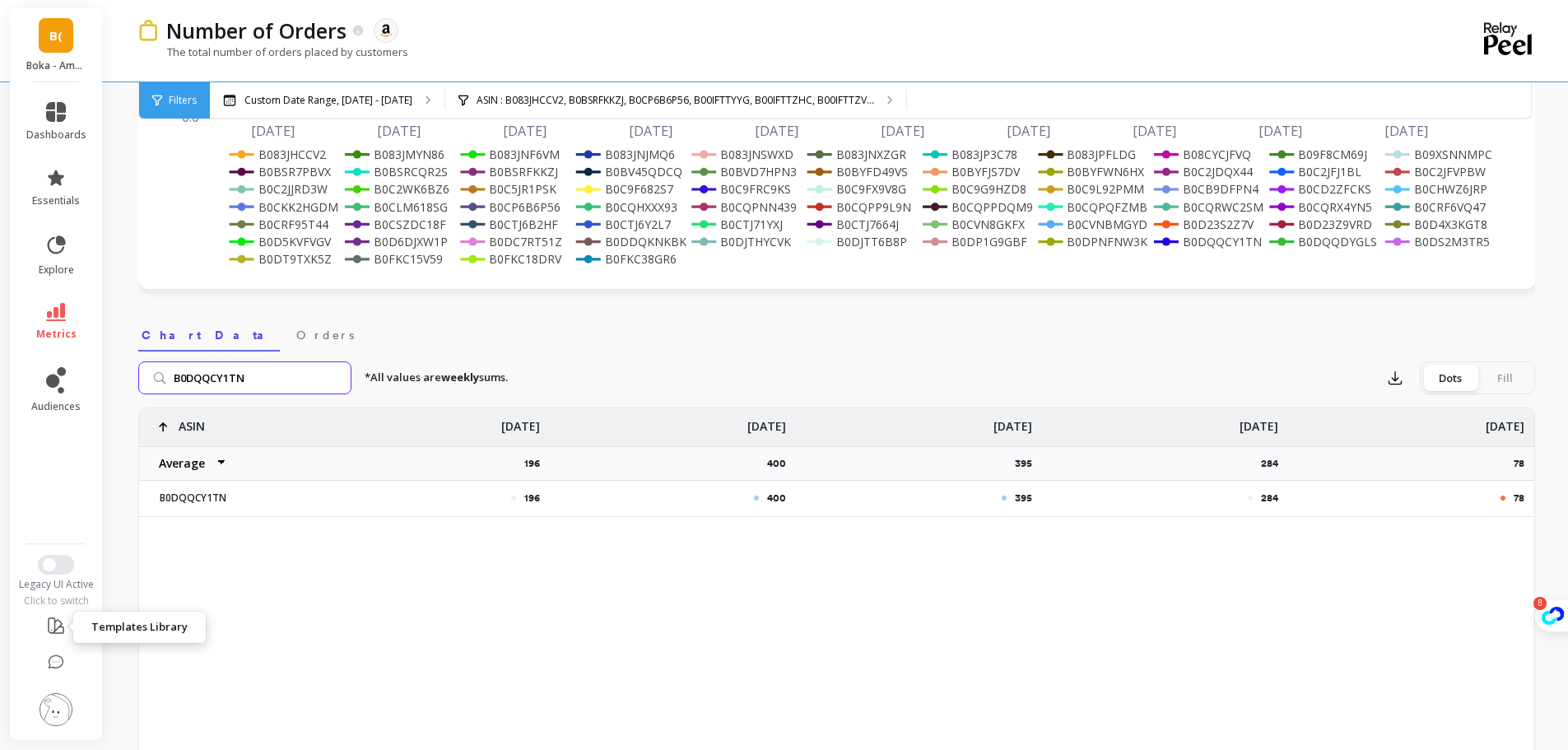
paste input "DYGLS"
type input "B0DQQDYGLS"
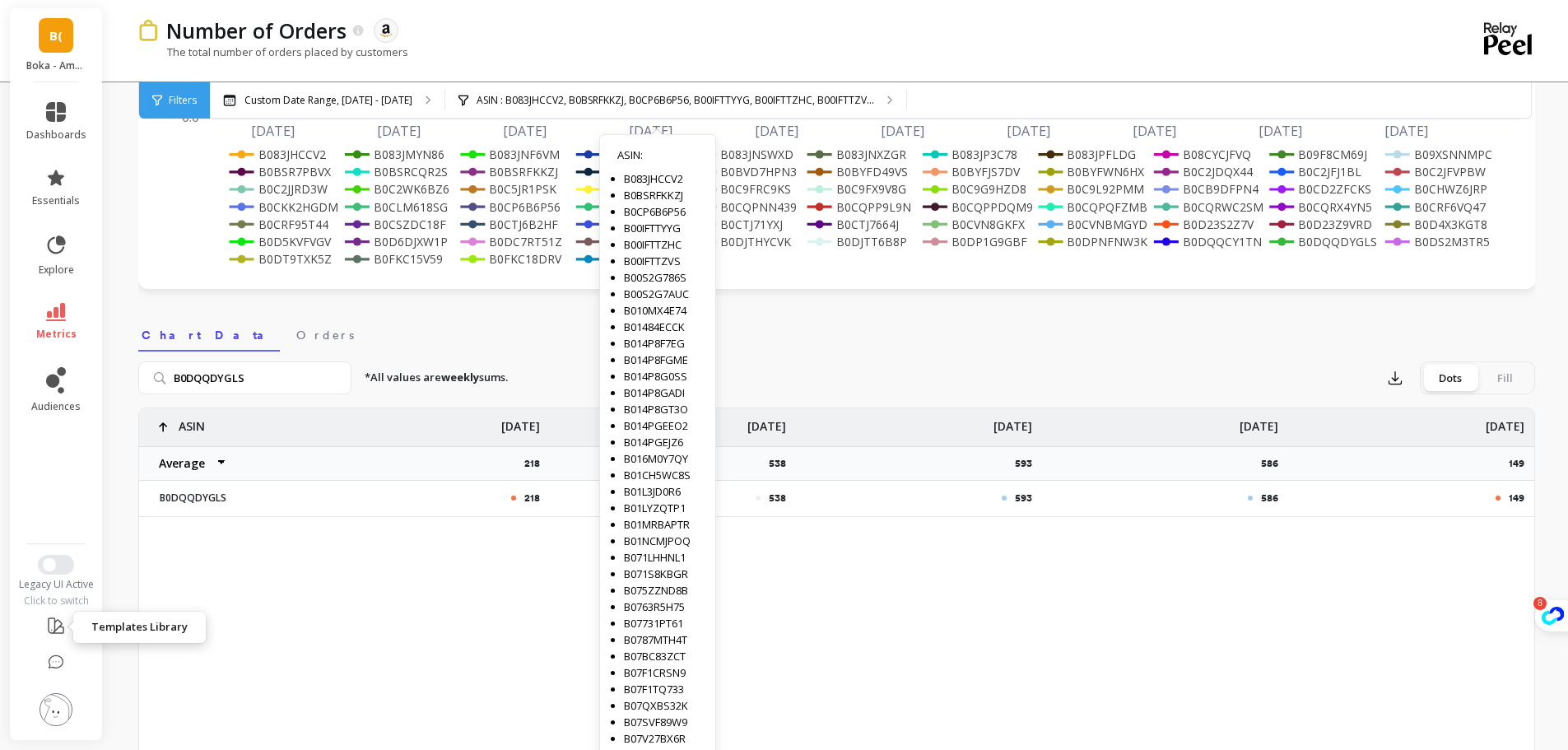
click at [342, 641] on div "218 538 593 586 149 ASIN Average Sum Max Min [DATE] 218 [DATE] 538 [DATE] 593 […" at bounding box center [837, 666] width 1397 height 518
click at [382, 657] on div "218 538 593 586 149 ASIN Average Sum Max Min [DATE] 218 [DATE] 538 [DATE] 593 […" at bounding box center [837, 666] width 1397 height 518
